Goal: Find specific page/section: Find specific page/section

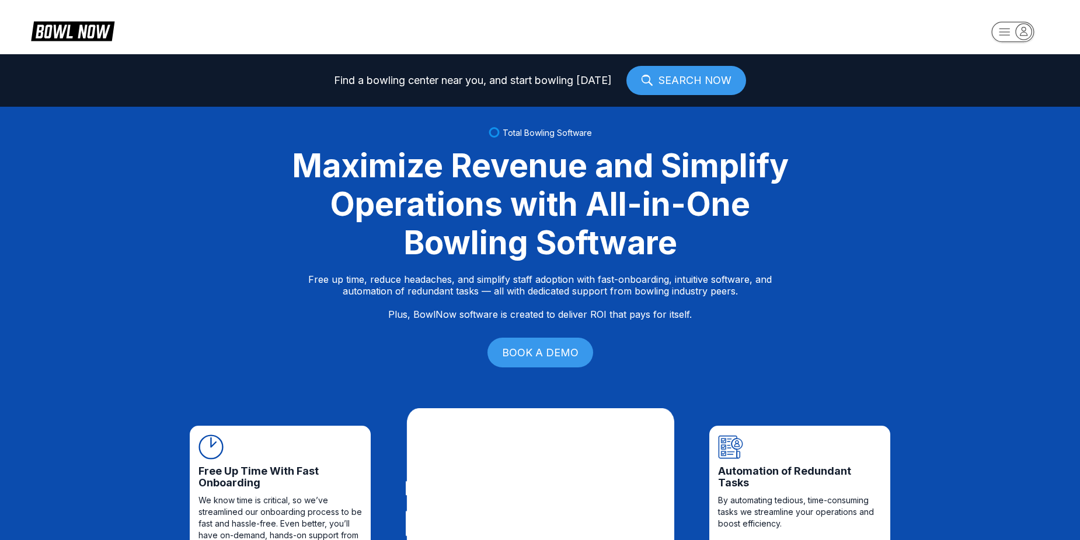
click at [1005, 30] on rect "button" at bounding box center [1012, 32] width 43 height 20
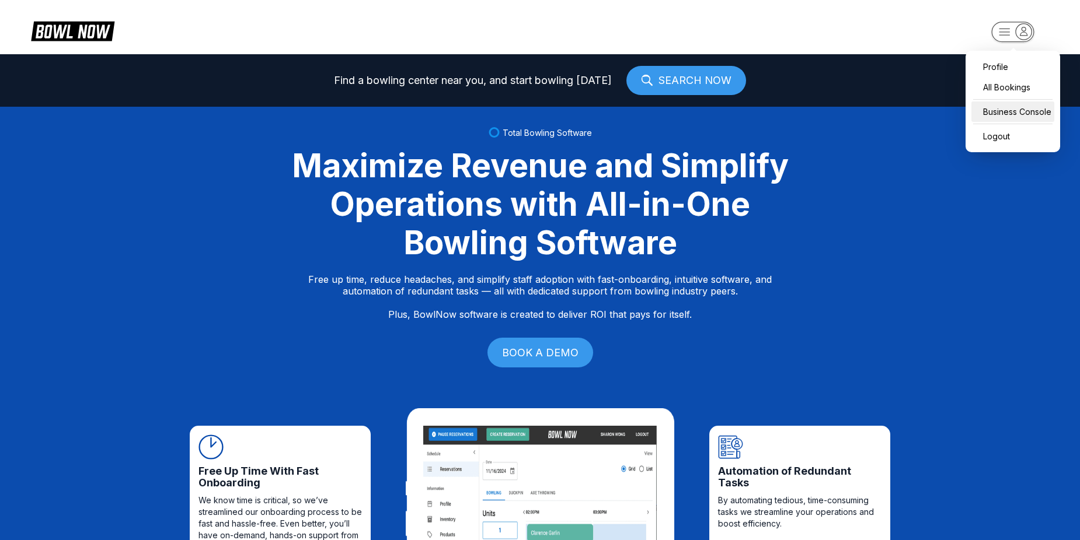
click at [1011, 108] on div "Business Console" at bounding box center [1012, 112] width 83 height 20
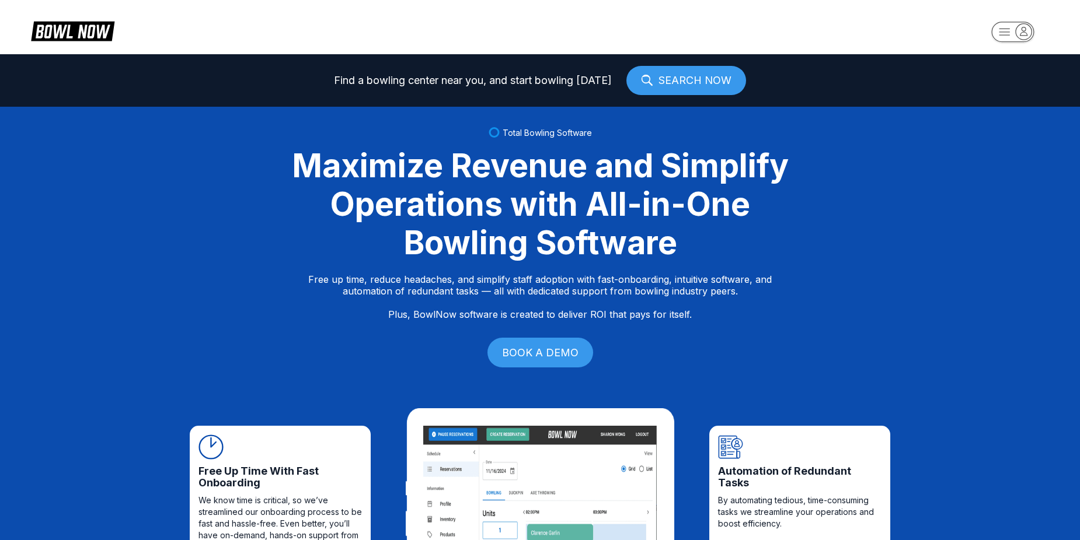
click at [1007, 26] on rect "button" at bounding box center [1012, 32] width 43 height 20
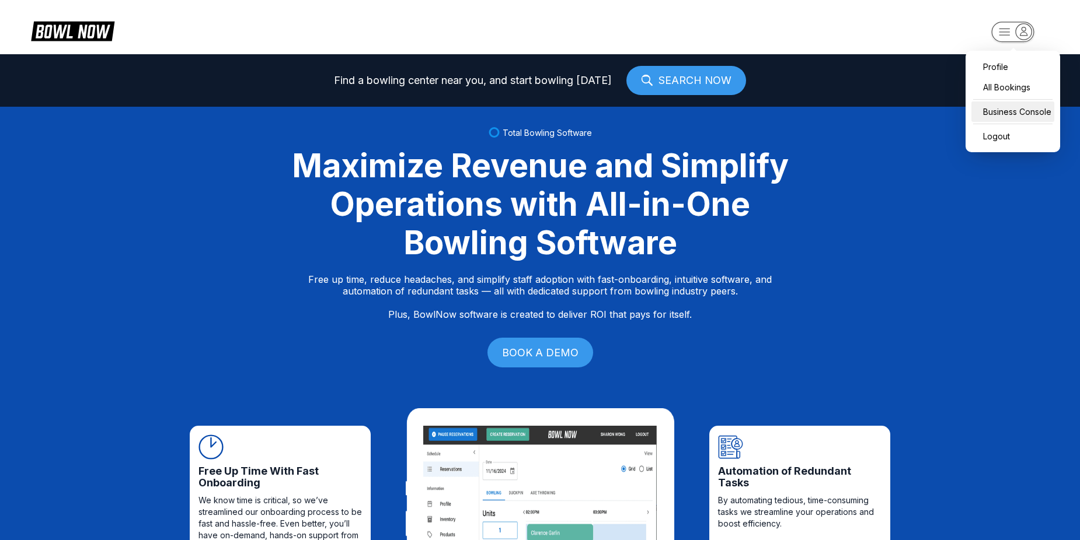
click at [1019, 109] on div "Business Console" at bounding box center [1012, 112] width 83 height 20
click at [1001, 36] on rect "button" at bounding box center [1012, 32] width 43 height 20
click at [1005, 110] on div "Business Console" at bounding box center [1012, 112] width 83 height 20
